Goal: Task Accomplishment & Management: Complete application form

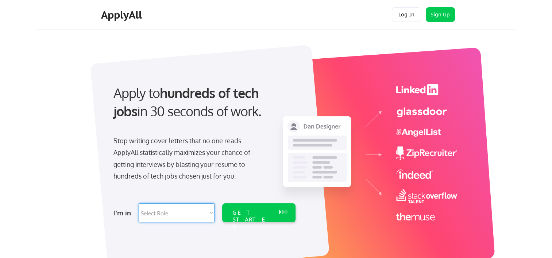
click at [210, 216] on select "Select Role Software Engineering Product Management Customer Success Sales UI/U…" at bounding box center [177, 213] width 76 height 19
select select ""hr_recruiting""
click at [139, 204] on select "Select Role Software Engineering Product Management Customer Success Sales UI/U…" at bounding box center [177, 213] width 76 height 19
select select ""hr_recruiting""
click at [244, 217] on div "GET STARTED" at bounding box center [252, 213] width 46 height 19
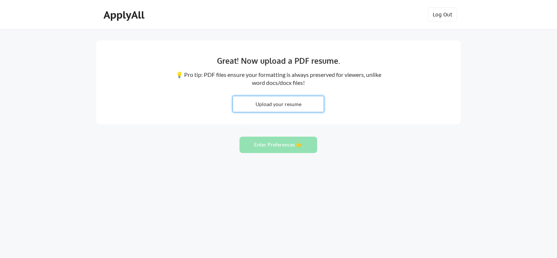
click at [278, 103] on input "file" at bounding box center [278, 104] width 91 height 16
type input "C:\fakepath\Nancy_Dahlberg_Resume.pdf"
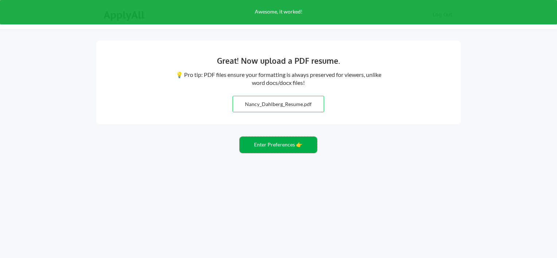
click at [271, 146] on button "Enter Preferences 👉" at bounding box center [279, 145] width 78 height 16
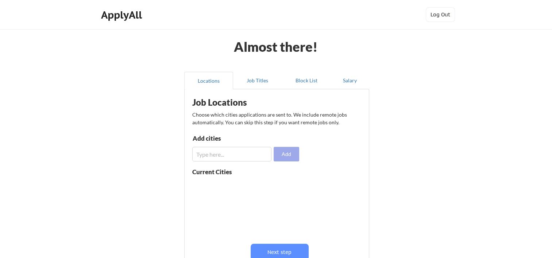
click at [290, 152] on button "Add" at bounding box center [287, 154] width 26 height 15
click at [261, 155] on input "input" at bounding box center [231, 154] width 79 height 15
type input "Raleigh, NC"
click at [284, 157] on button "Add" at bounding box center [287, 154] width 26 height 15
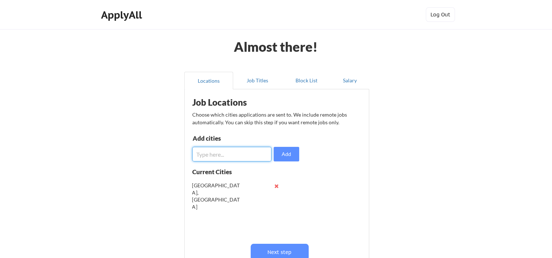
click at [235, 155] on input "input" at bounding box center [231, 154] width 79 height 15
type input "Remote"
click at [279, 153] on button "Add" at bounding box center [287, 154] width 26 height 15
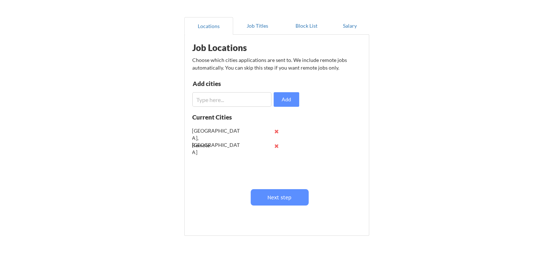
scroll to position [99, 0]
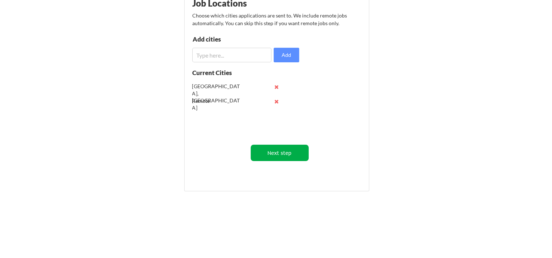
click at [263, 151] on button "Next step" at bounding box center [280, 153] width 58 height 16
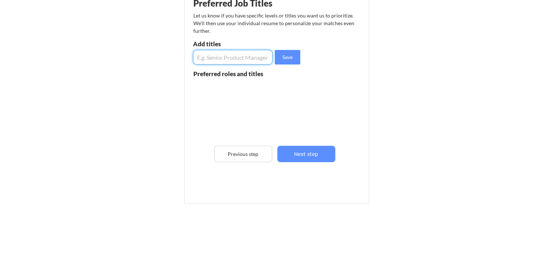
click at [244, 58] on input "input" at bounding box center [233, 57] width 80 height 15
type input "Director"
click at [292, 57] on button "Save" at bounding box center [288, 57] width 26 height 15
click at [233, 59] on input "input" at bounding box center [233, 57] width 80 height 15
type input "Vice President"
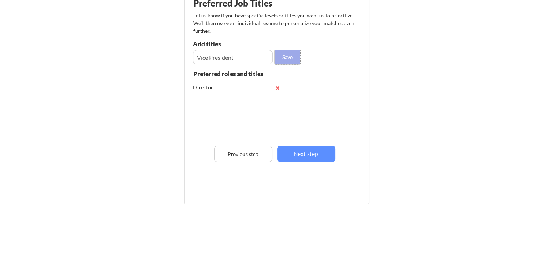
click at [291, 53] on button "Save" at bounding box center [288, 57] width 26 height 15
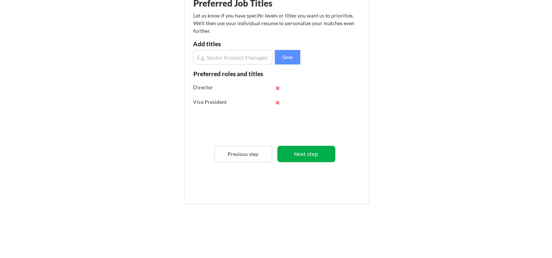
click at [316, 154] on button "Next step" at bounding box center [306, 154] width 58 height 16
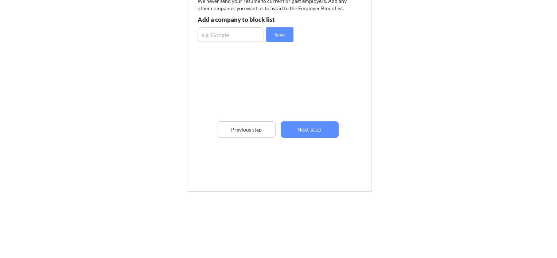
scroll to position [112, 0]
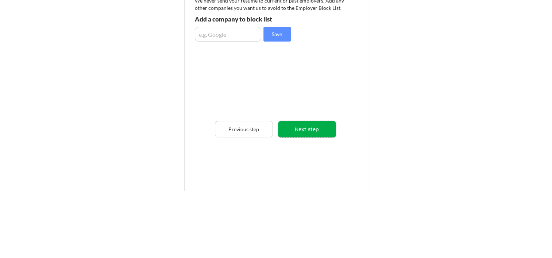
click at [312, 128] on button "Next step" at bounding box center [307, 129] width 58 height 16
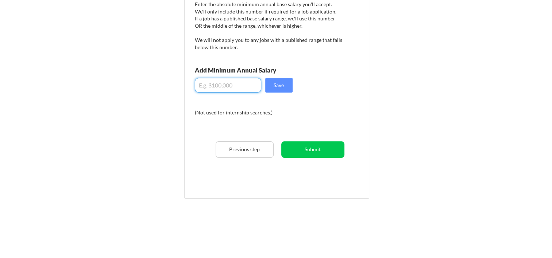
click at [229, 80] on input "input" at bounding box center [228, 85] width 66 height 15
type input "$125,000"
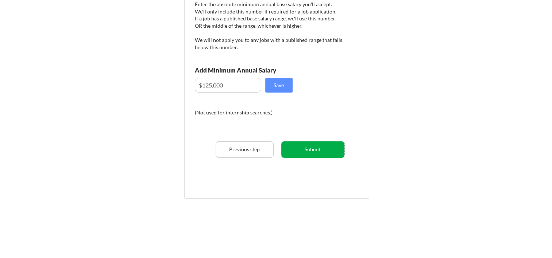
click at [318, 148] on button "Submit" at bounding box center [312, 150] width 63 height 16
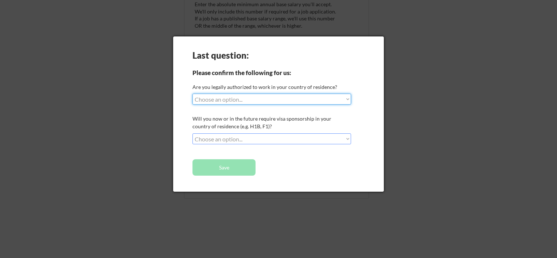
click at [346, 101] on select "Choose an option... Yes, I am a US Citizen Yes, I am a Canadian Citizen Yes, I …" at bounding box center [272, 99] width 159 height 11
select select ""yes__i_am_a_us_citizen""
click at [193, 94] on select "Choose an option... Yes, I am a US Citizen Yes, I am a Canadian Citizen Yes, I …" at bounding box center [272, 99] width 159 height 11
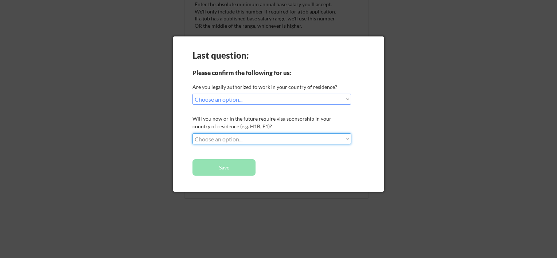
click at [346, 135] on select "Choose an option... No, I will not need sponsorship Yes, I will need sponsorship" at bounding box center [272, 139] width 159 height 11
select select ""no__i_will_not_need_sponsorship""
click at [193, 134] on select "Choose an option... No, I will not need sponsorship Yes, I will need sponsorship" at bounding box center [272, 139] width 159 height 11
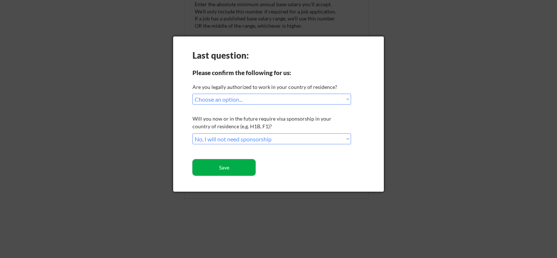
click at [247, 167] on button "Save" at bounding box center [224, 167] width 63 height 16
